Goal: Information Seeking & Learning: Check status

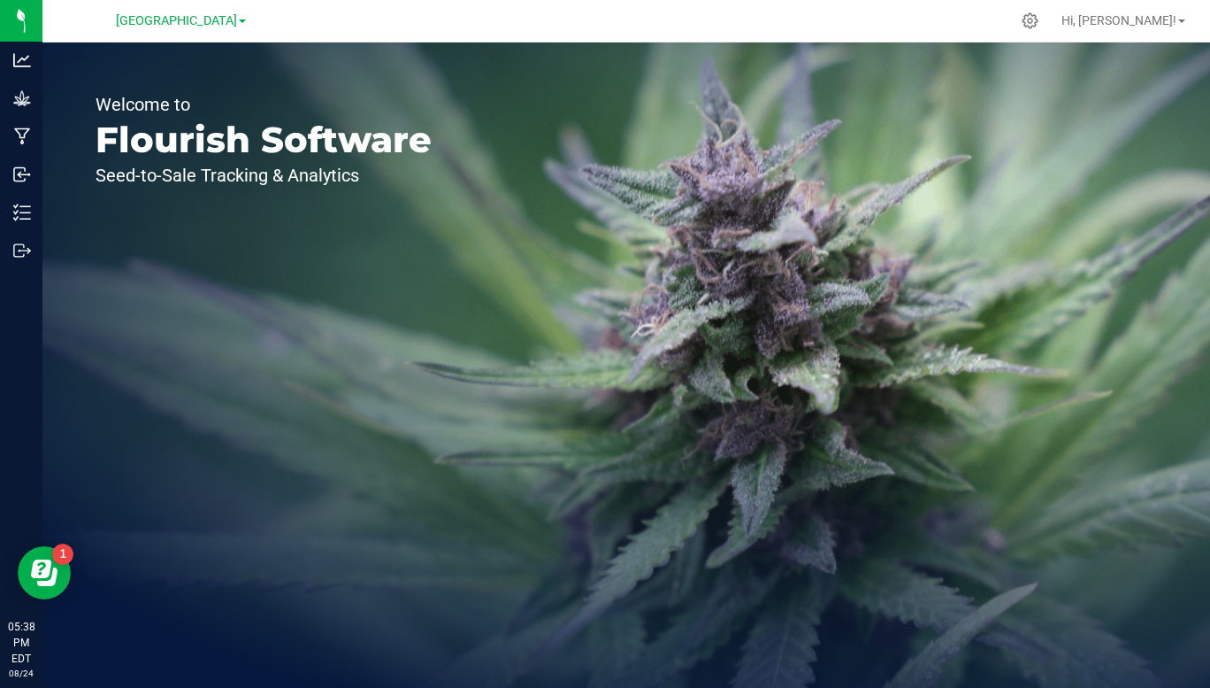
click at [0, 0] on img at bounding box center [0, 0] width 0 height 0
click at [232, 17] on span "[GEOGRAPHIC_DATA]" at bounding box center [176, 20] width 121 height 15
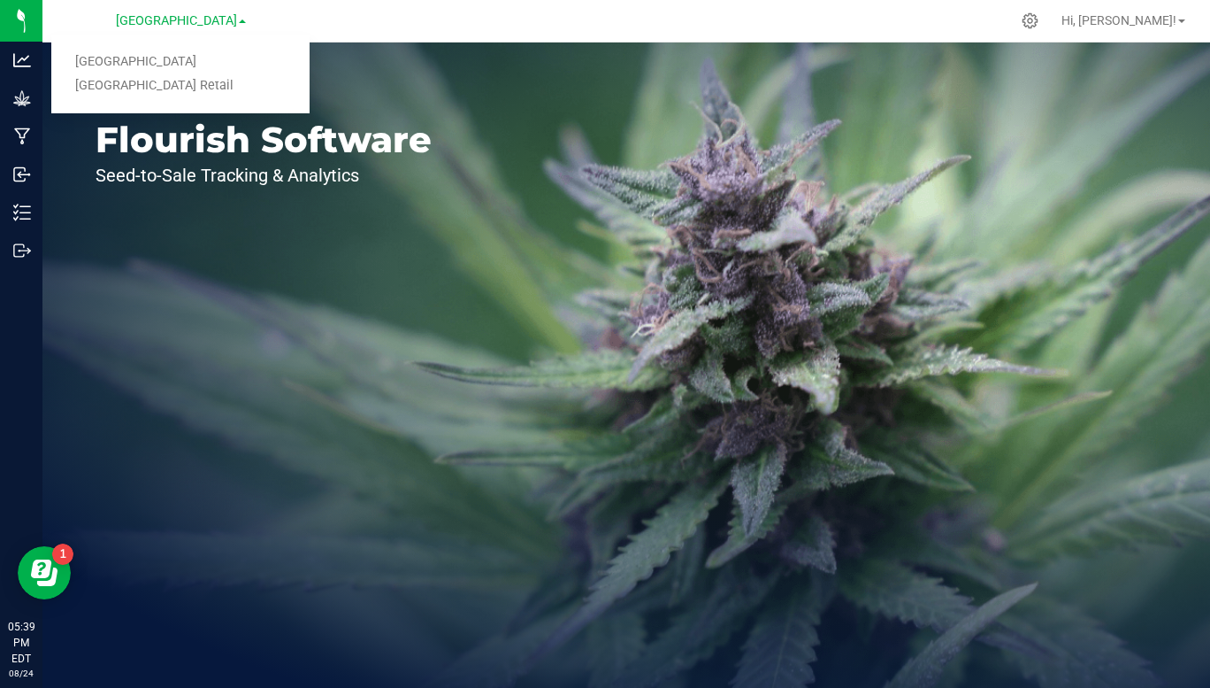
click at [196, 92] on link "[GEOGRAPHIC_DATA] Retail" at bounding box center [180, 86] width 258 height 24
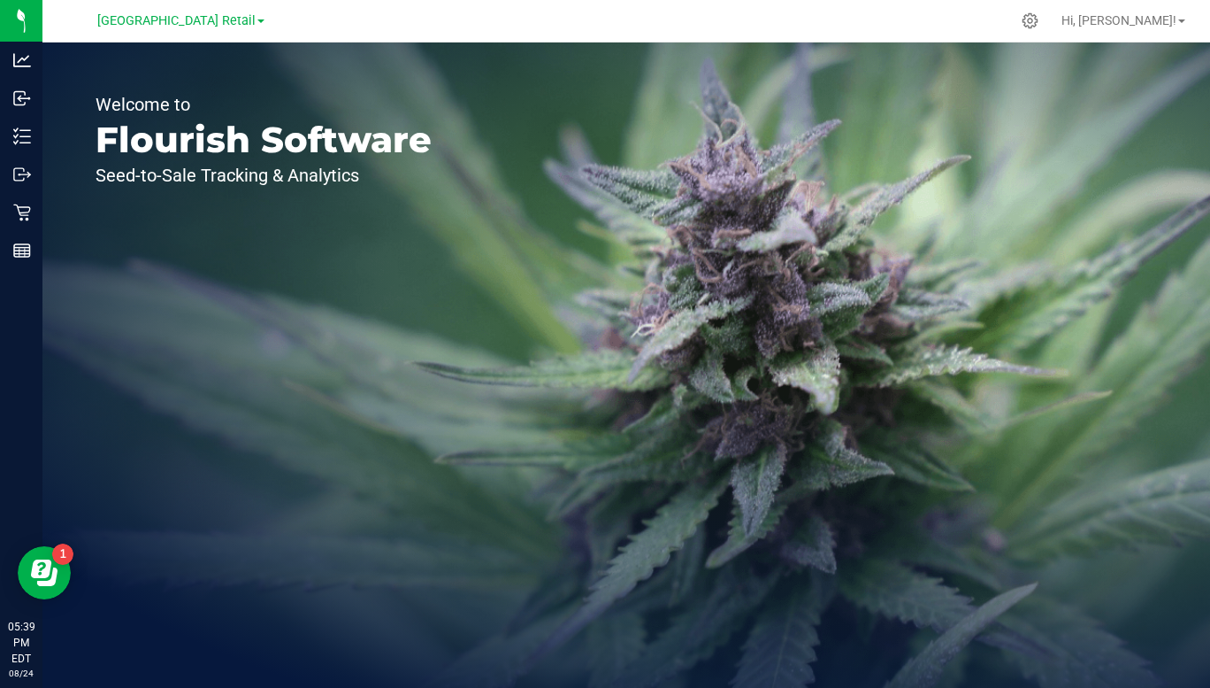
click at [0, 0] on img at bounding box center [0, 0] width 0 height 0
click at [0, 0] on p "Reports" at bounding box center [0, 0] width 0 height 0
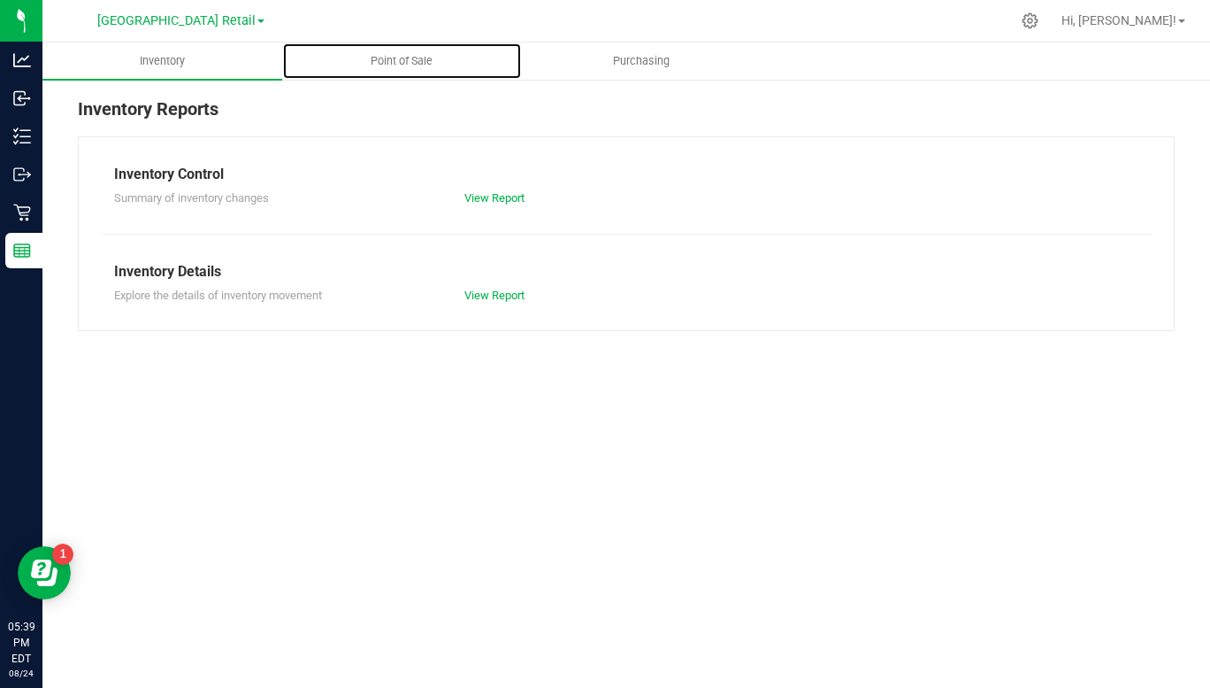
click at [410, 64] on span "Point of Sale" at bounding box center [402, 61] width 110 height 16
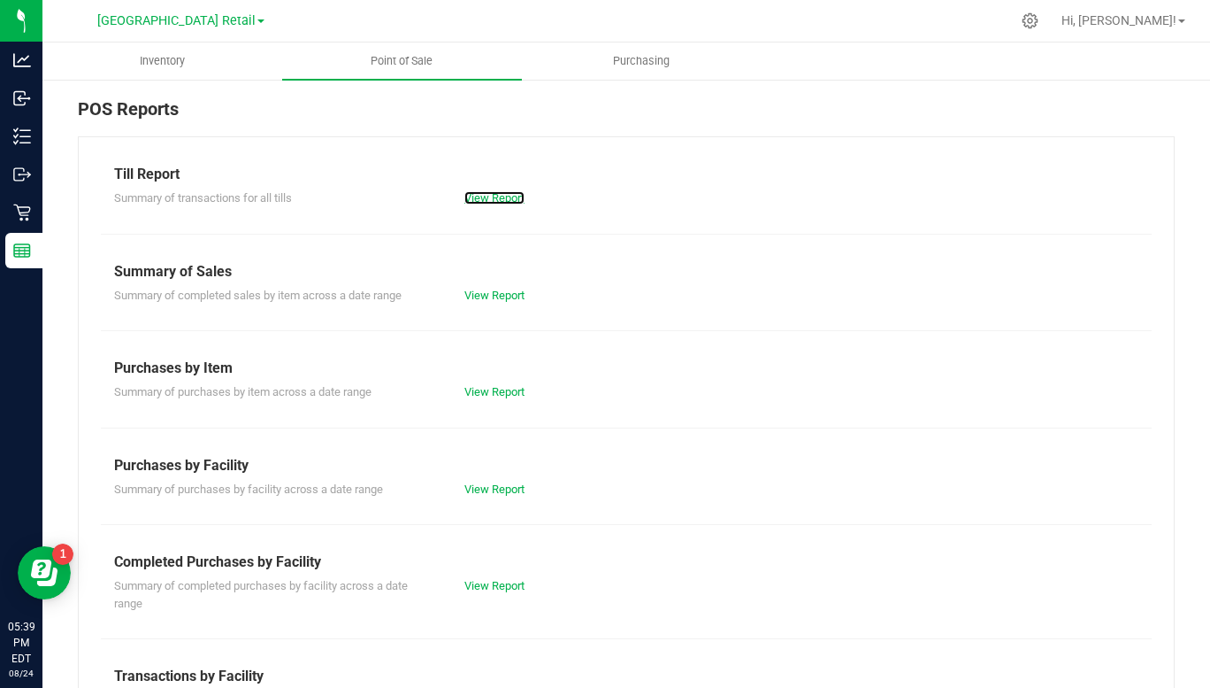
click at [497, 203] on link "View Report" at bounding box center [495, 197] width 60 height 13
